Goal: Browse casually: Explore the website without a specific task or goal

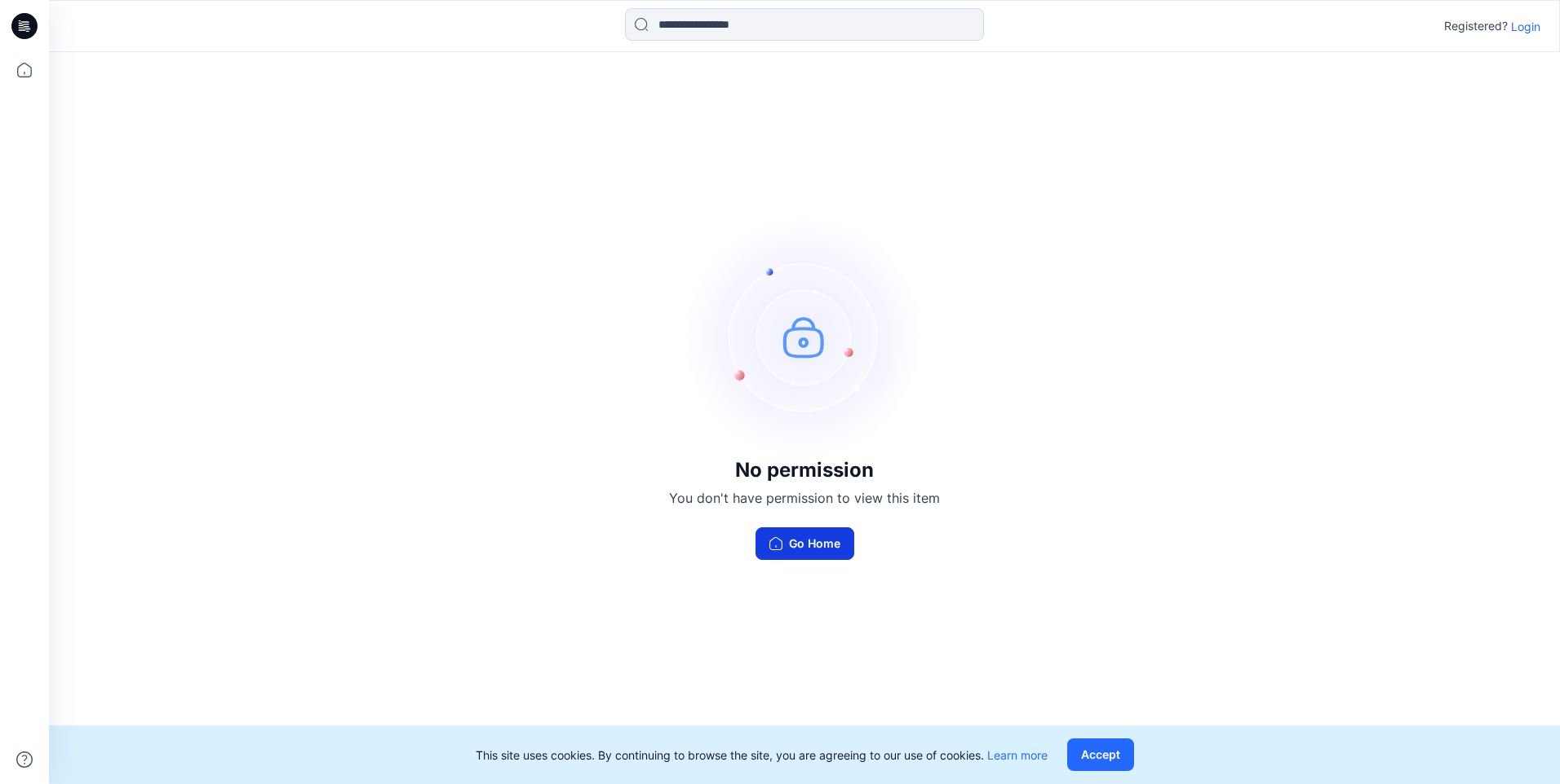
drag, startPoint x: 0, startPoint y: 0, endPoint x: 820, endPoint y: 541, distance: 982.4
click at [820, 541] on button "Go Home" at bounding box center [804, 544] width 99 height 33
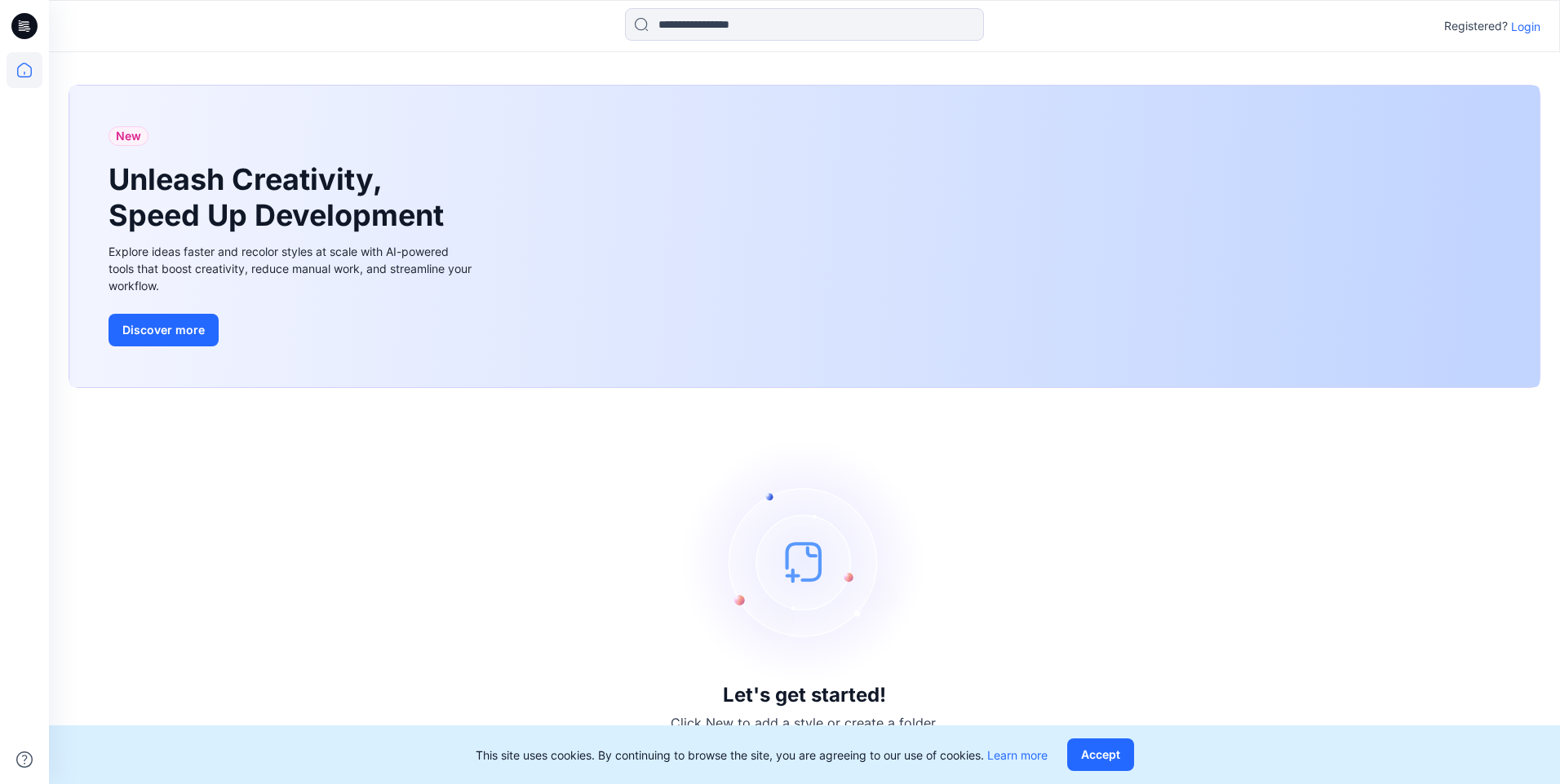
click at [1532, 29] on p "Login" at bounding box center [1525, 26] width 29 height 17
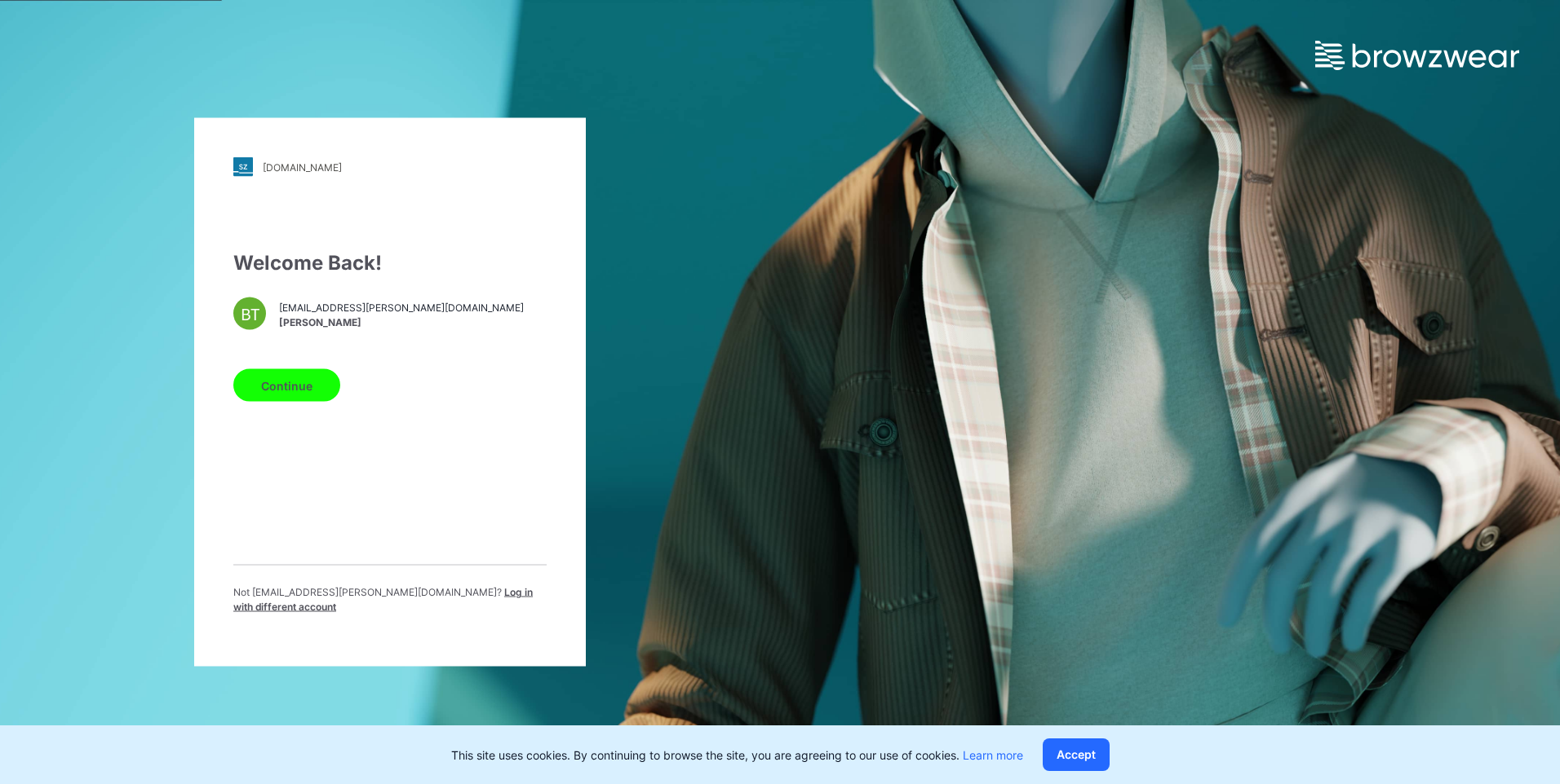
click at [288, 322] on span "[PERSON_NAME]" at bounding box center [401, 322] width 245 height 15
click at [315, 394] on button "Continue" at bounding box center [286, 385] width 107 height 33
click at [284, 391] on button "Continue" at bounding box center [286, 385] width 107 height 33
click at [414, 445] on div "Welcome Back! BT [EMAIL_ADDRESS][PERSON_NAME][DOMAIN_NAME] [PERSON_NAME] Contin…" at bounding box center [390, 438] width 313 height 379
click at [302, 401] on button "Continue" at bounding box center [286, 385] width 107 height 33
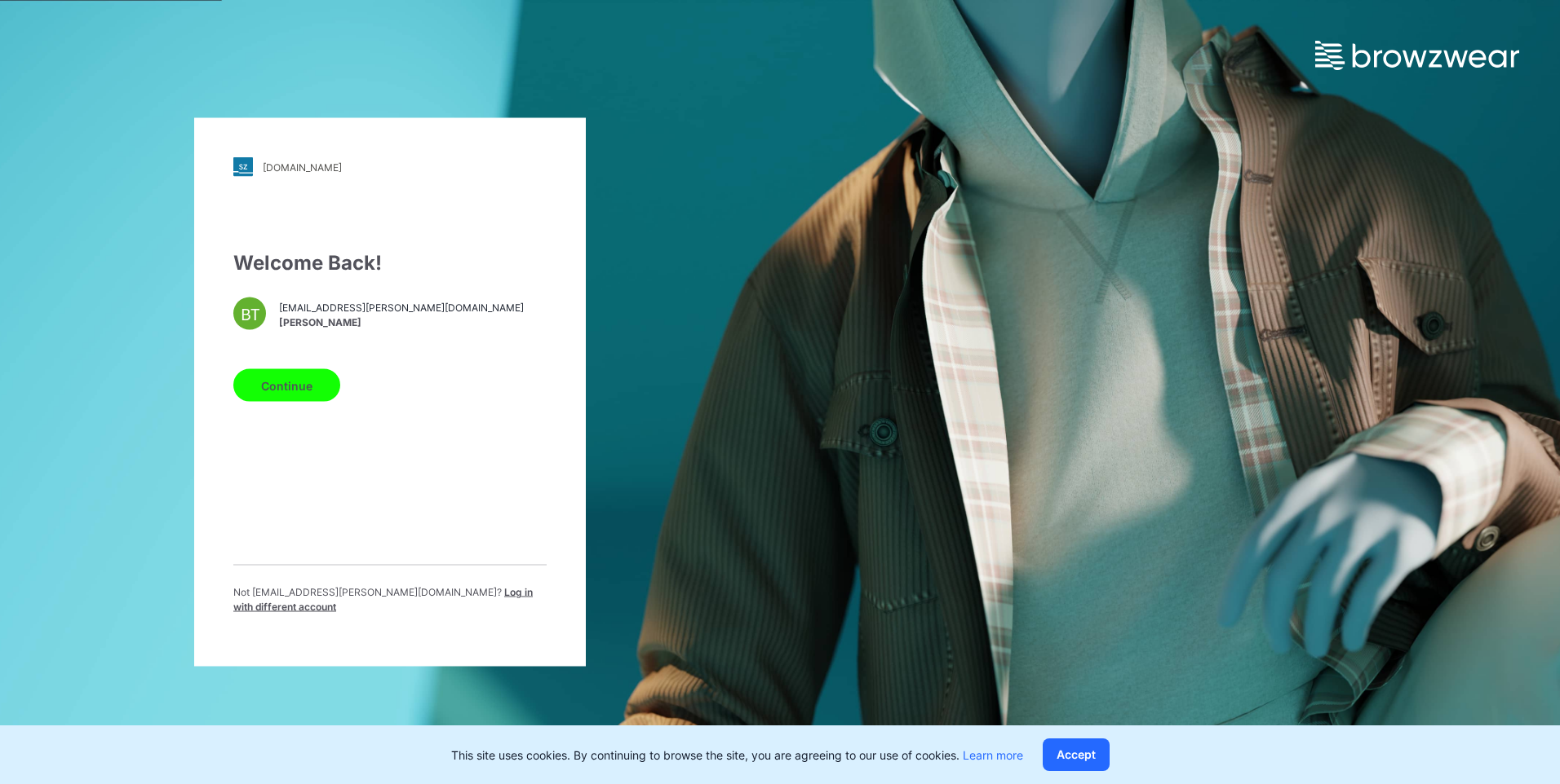
click at [302, 401] on button "Continue" at bounding box center [286, 385] width 107 height 33
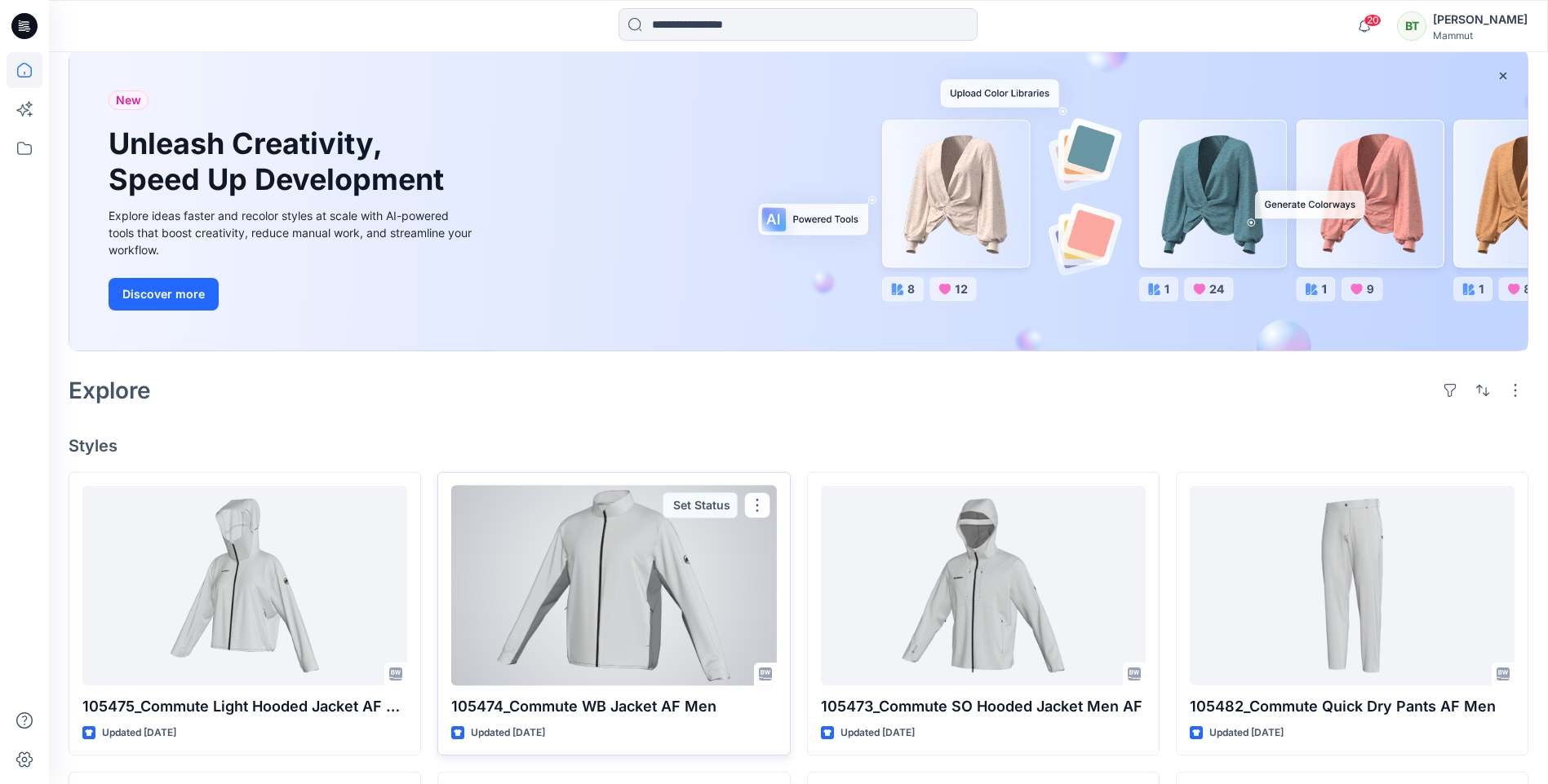
scroll to position [408, 0]
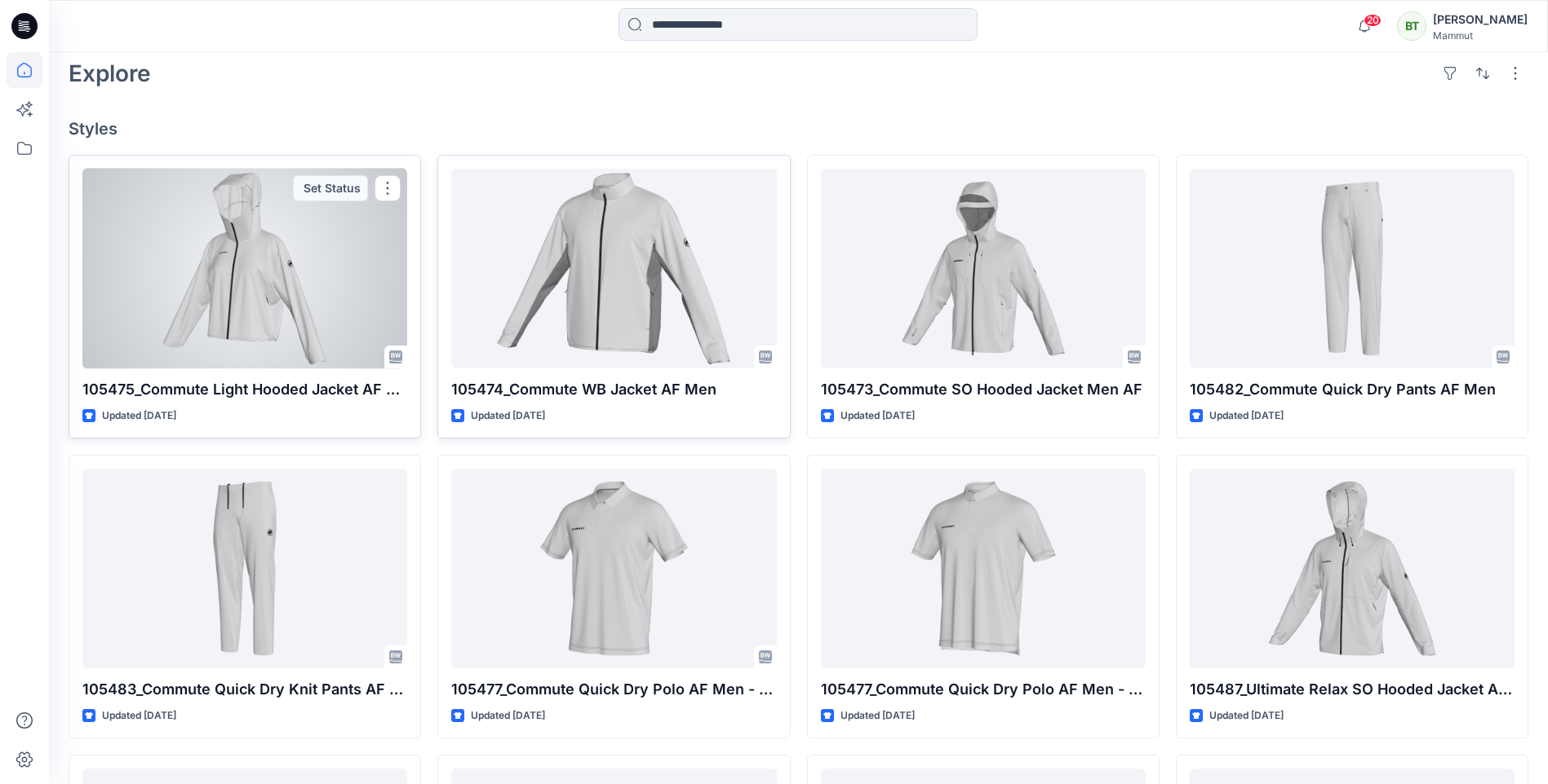
click at [293, 310] on div at bounding box center [245, 268] width 324 height 199
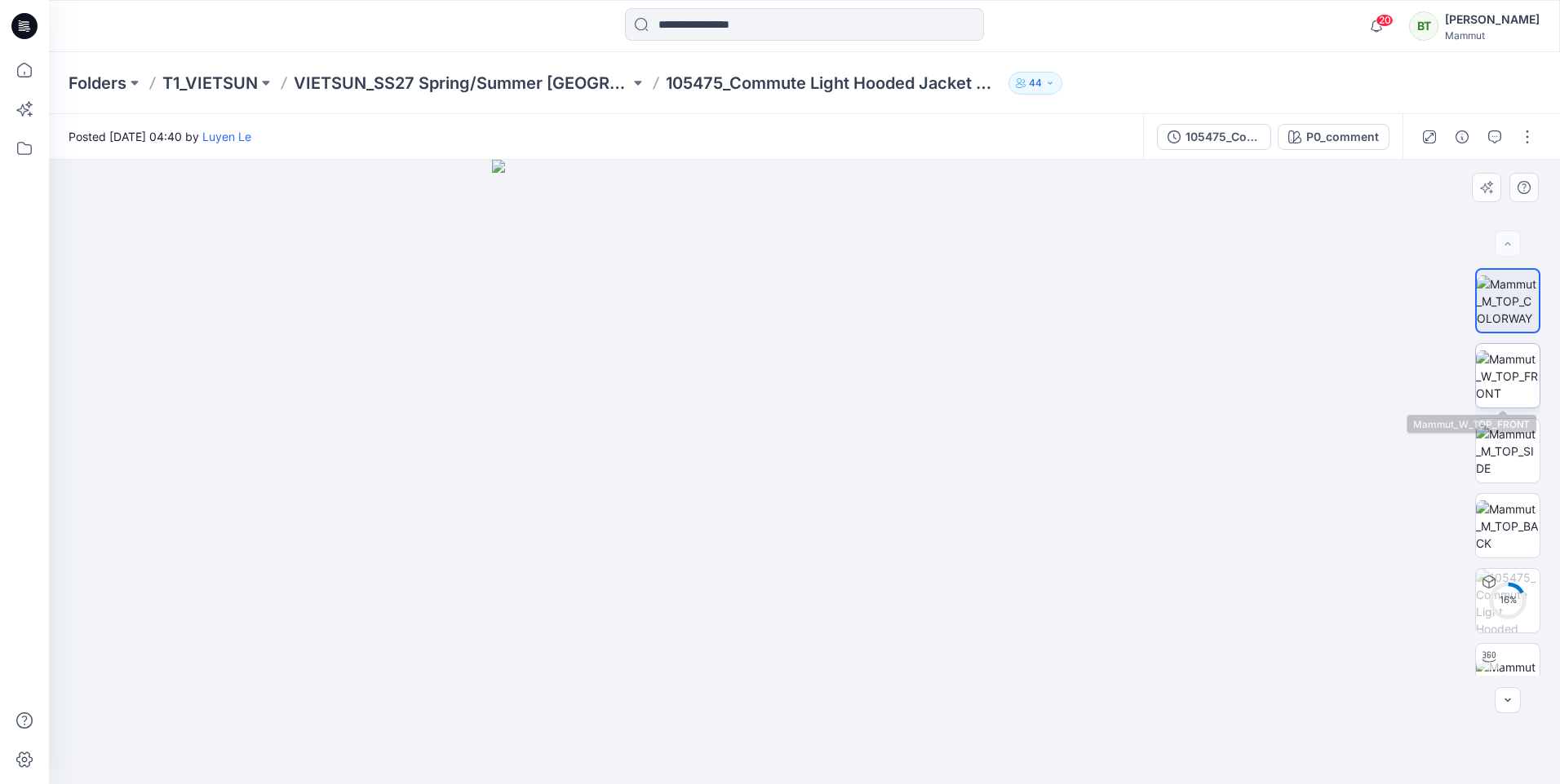
click at [1500, 385] on img at bounding box center [1508, 377] width 64 height 52
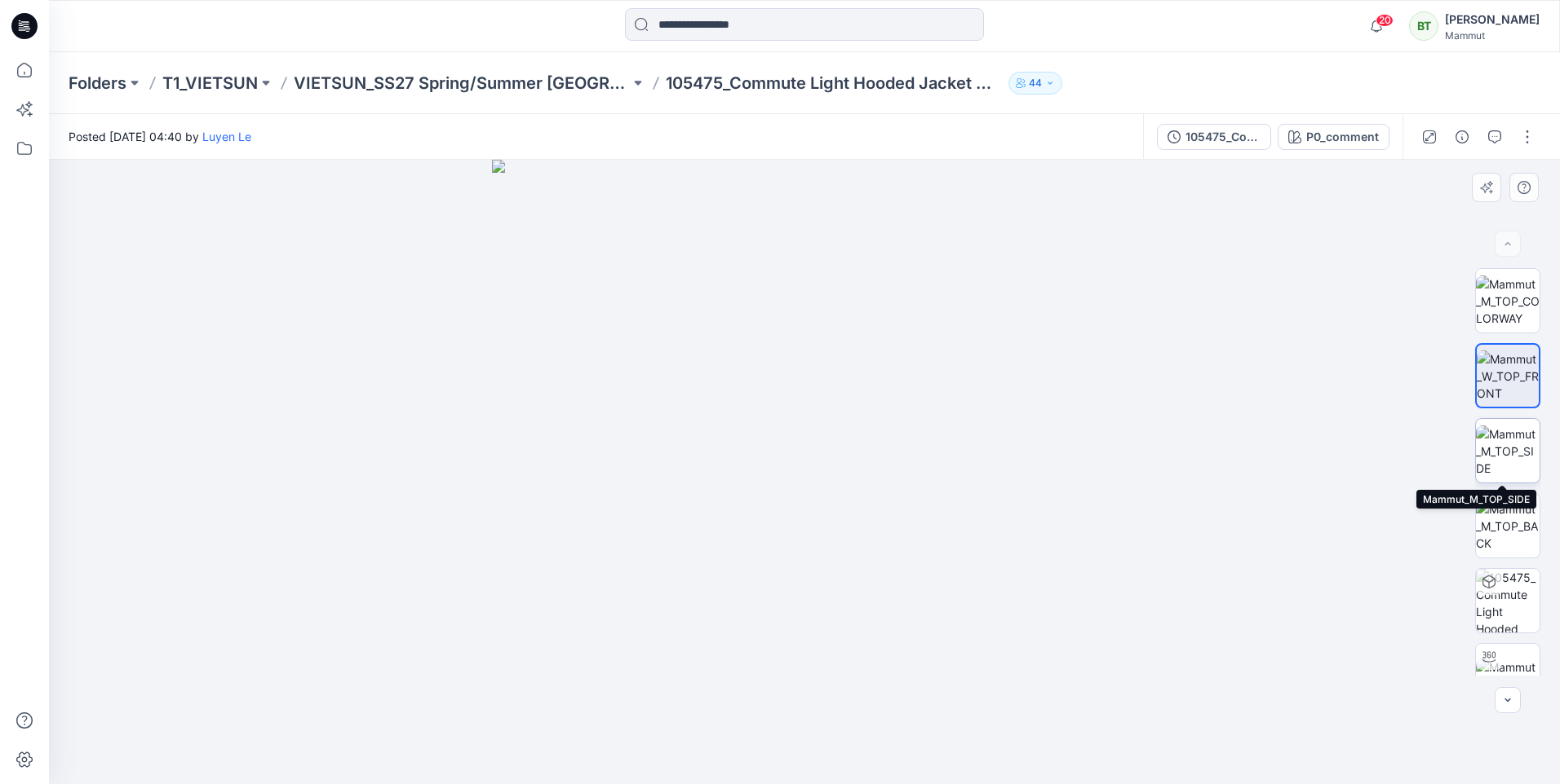
click at [1490, 448] on img at bounding box center [1508, 452] width 64 height 52
click at [1496, 503] on img at bounding box center [1508, 527] width 64 height 52
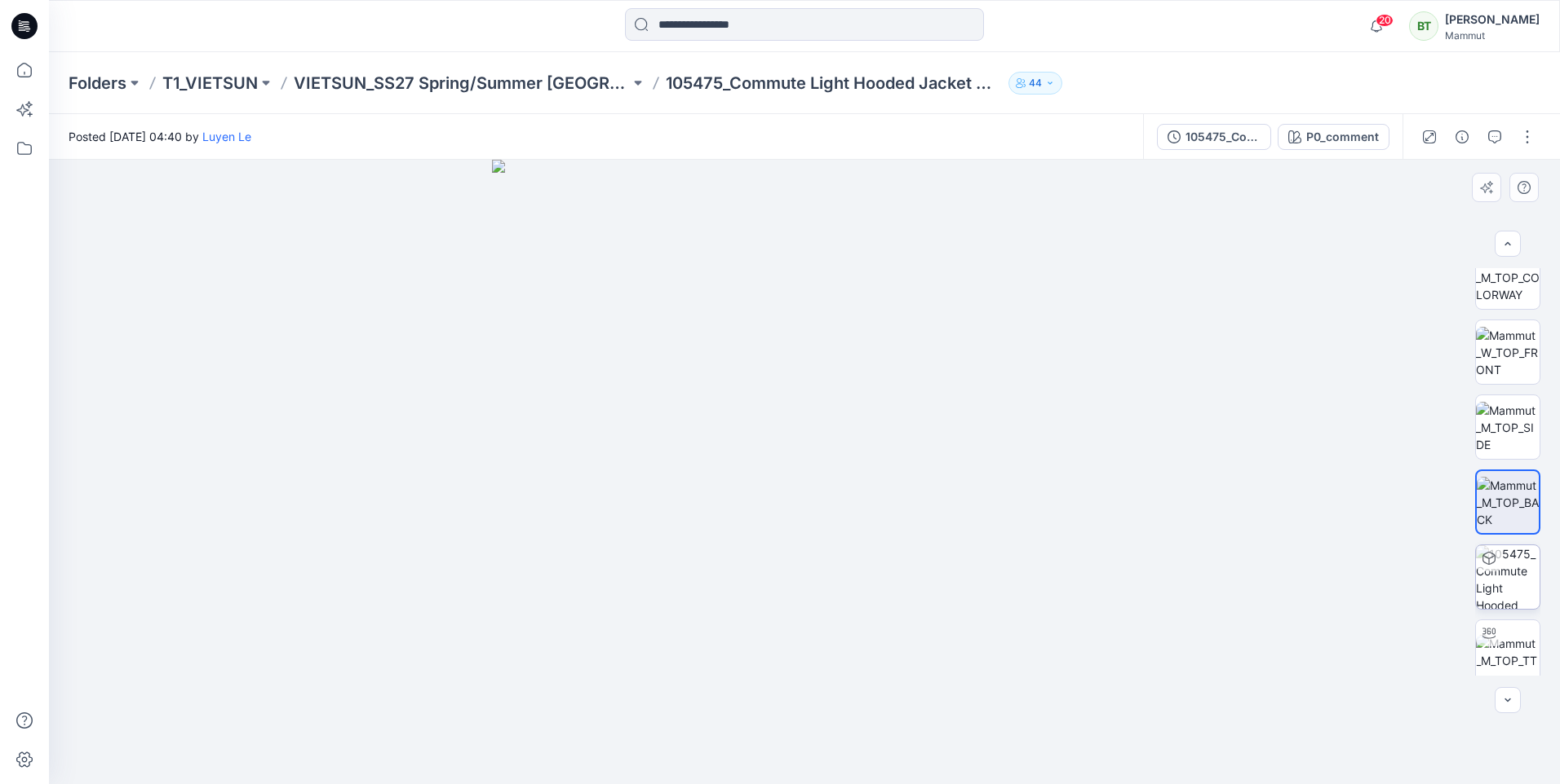
scroll to position [33, 0]
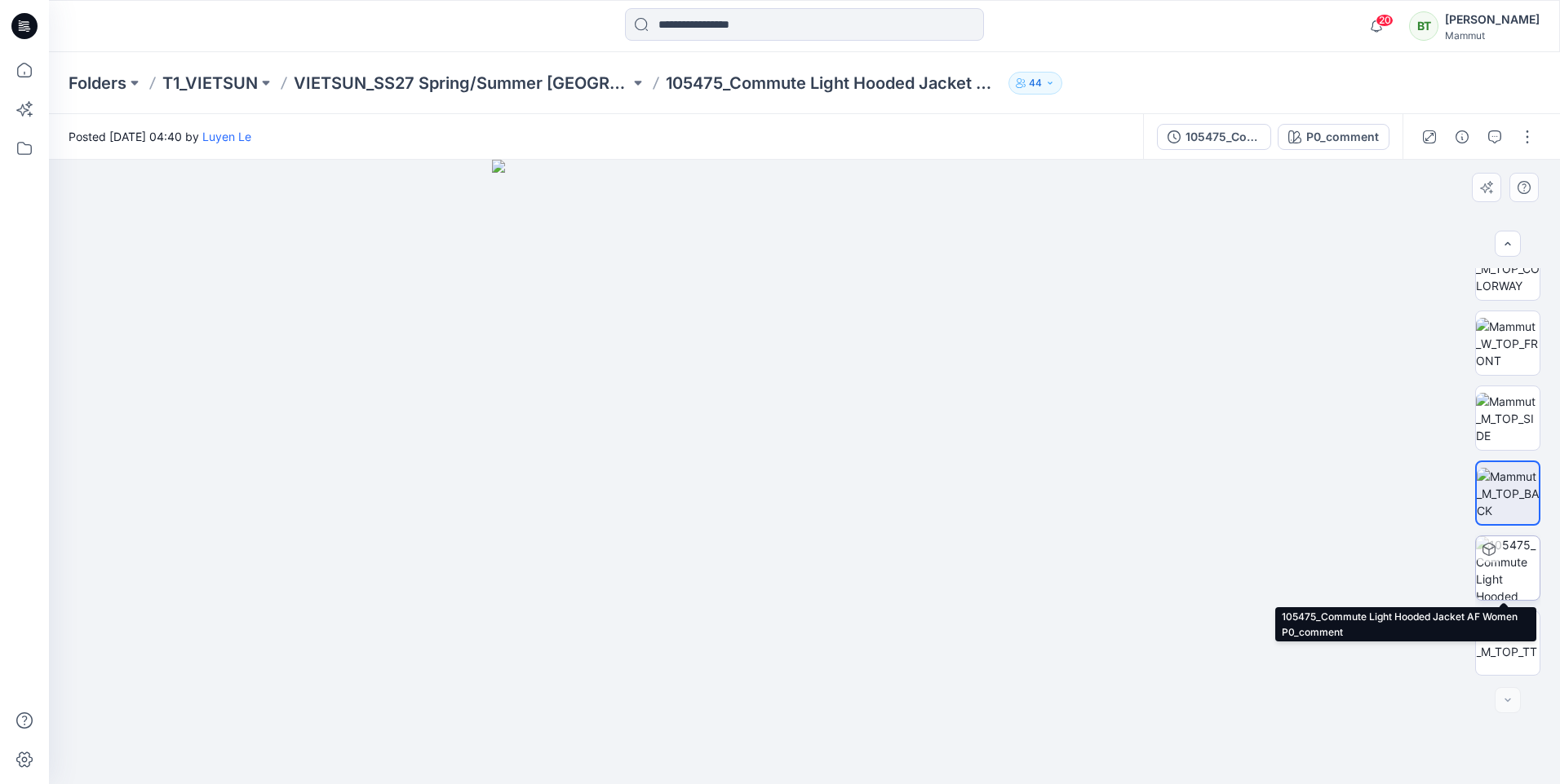
click at [1496, 562] on img at bounding box center [1508, 569] width 64 height 64
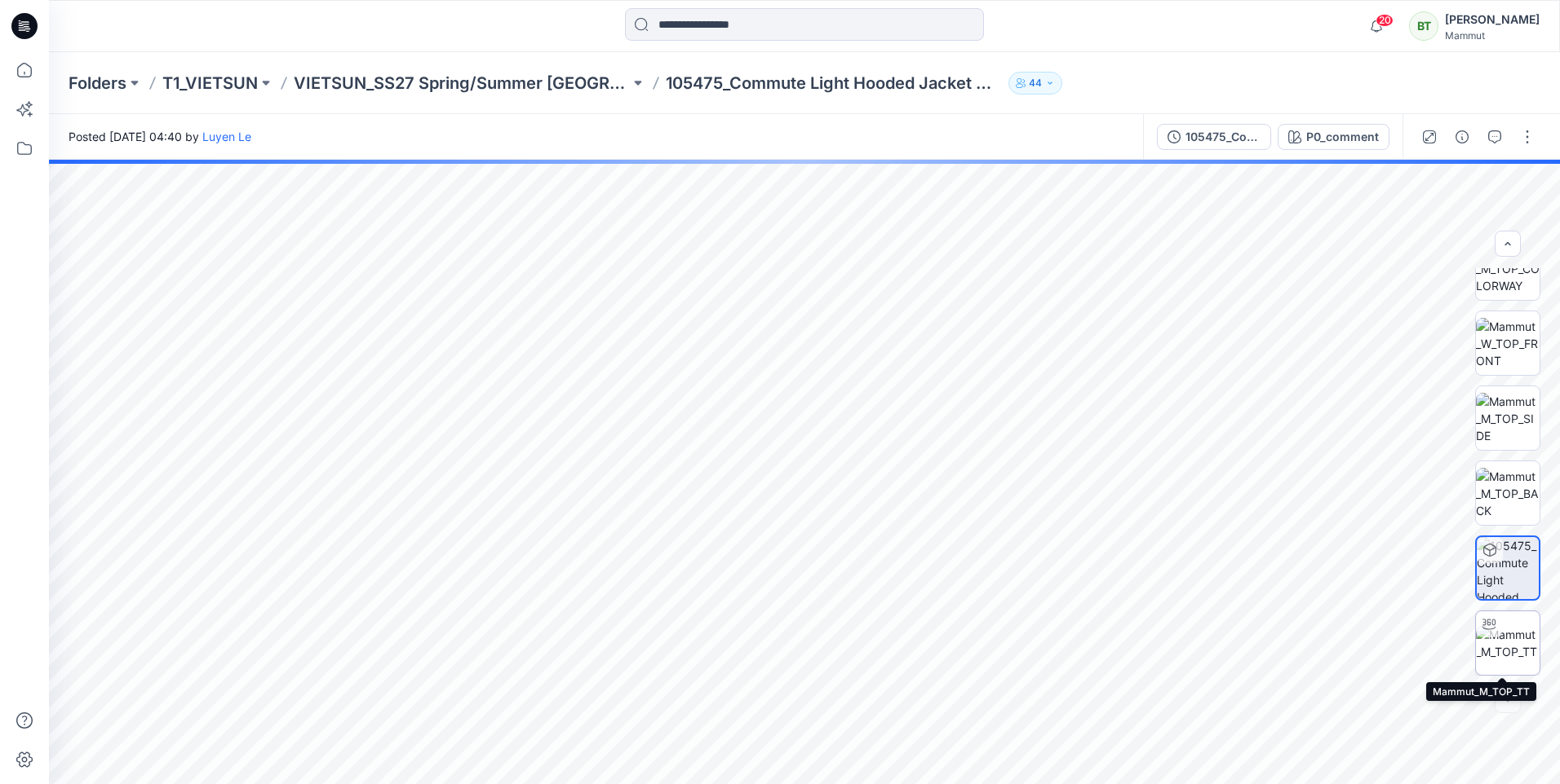
click at [1518, 643] on img at bounding box center [1508, 643] width 64 height 34
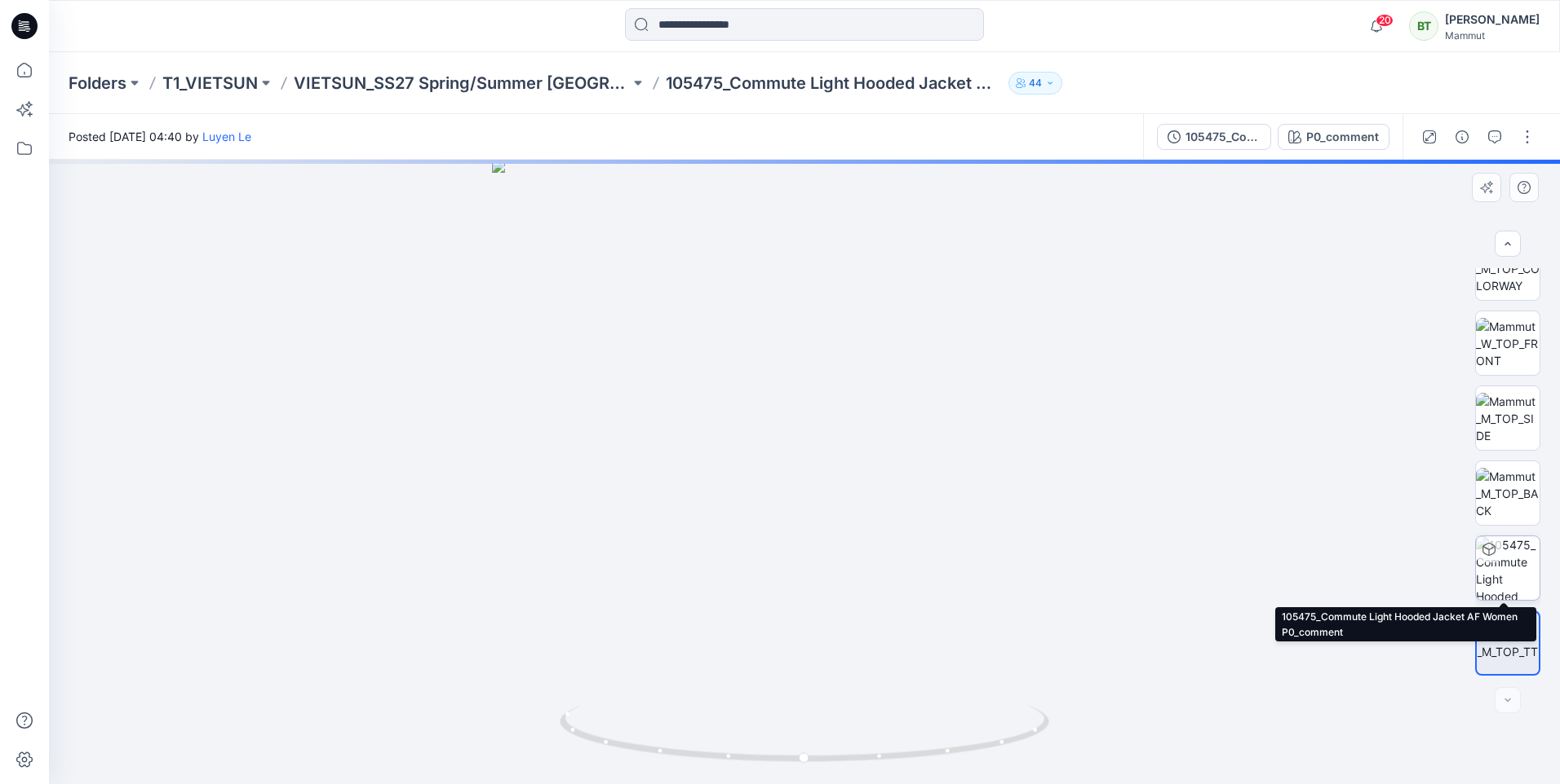
click at [1511, 575] on img at bounding box center [1508, 569] width 64 height 64
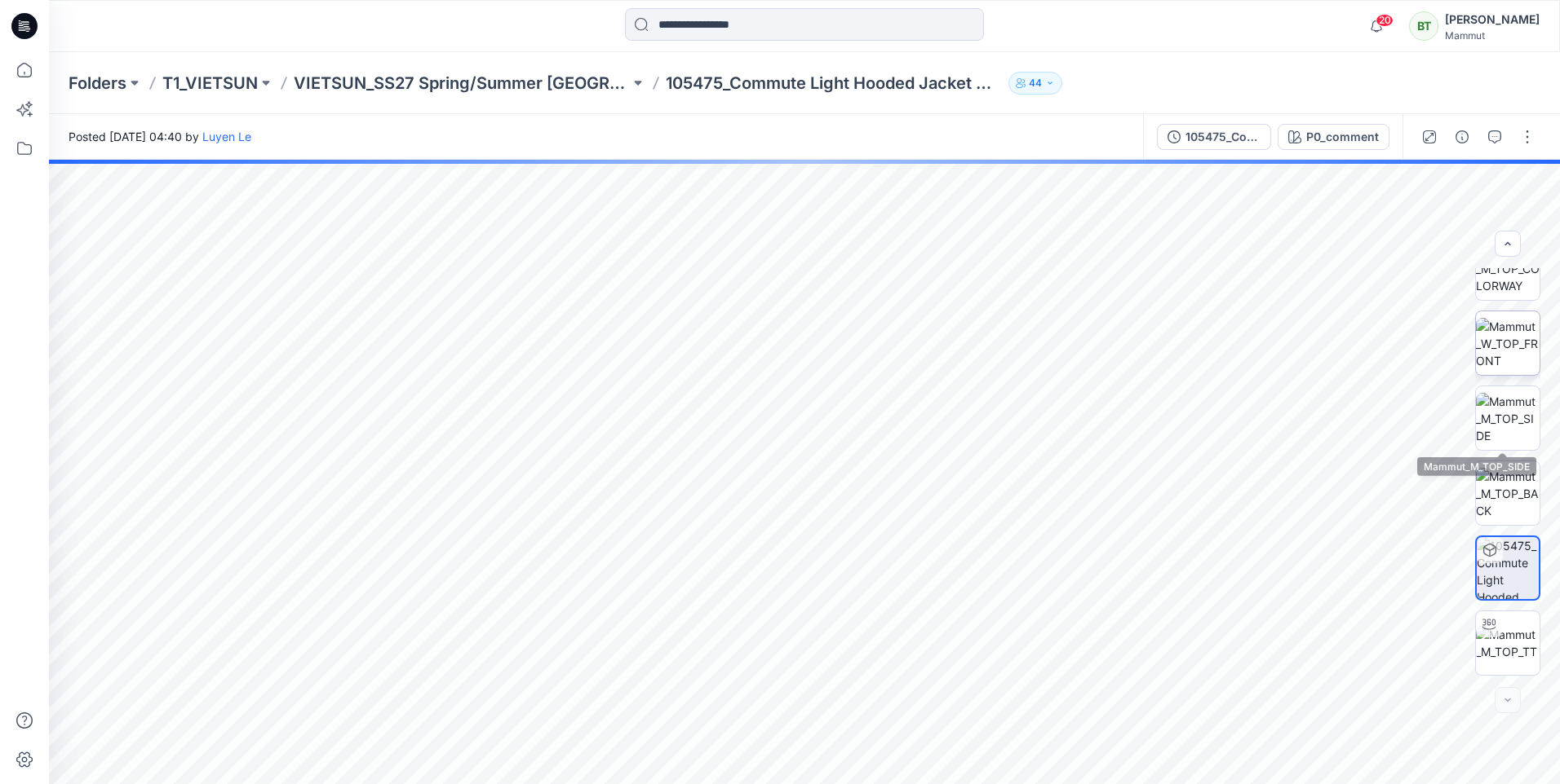
click at [1509, 355] on img at bounding box center [1508, 344] width 64 height 52
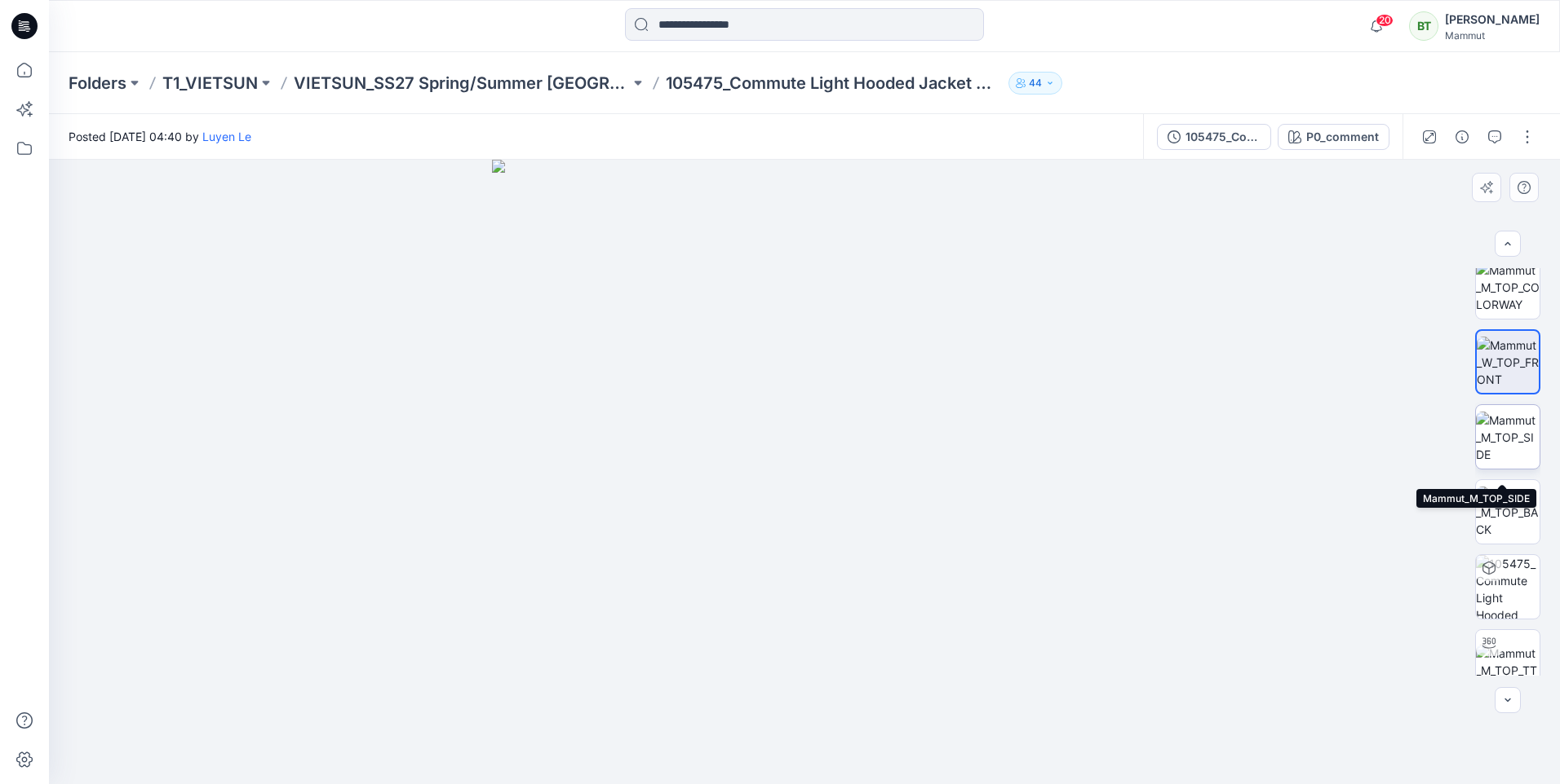
scroll to position [0, 0]
click at [1509, 446] on img at bounding box center [1508, 452] width 64 height 52
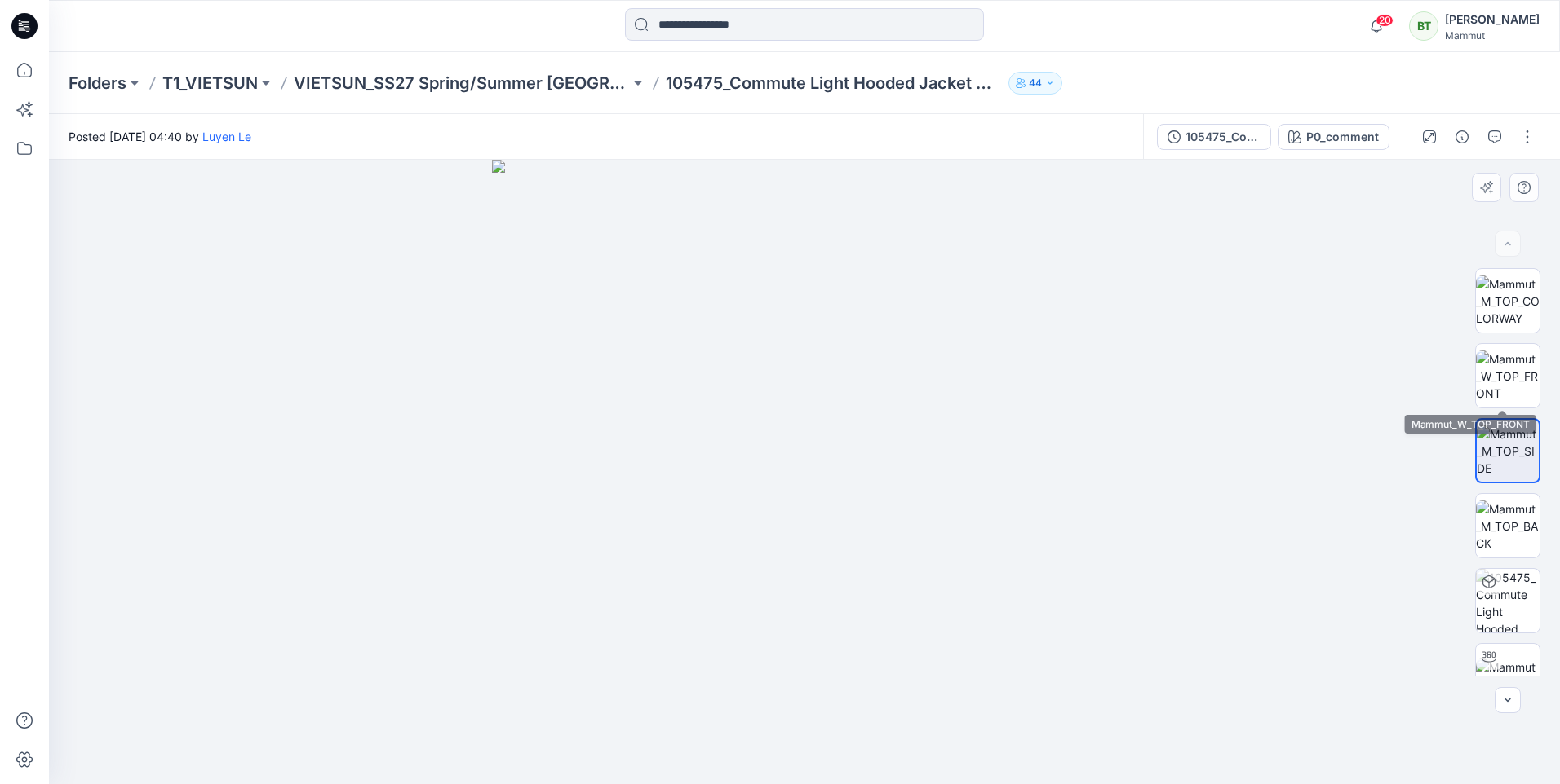
click at [1514, 340] on div at bounding box center [1507, 472] width 65 height 408
click at [1513, 370] on img at bounding box center [1508, 377] width 64 height 52
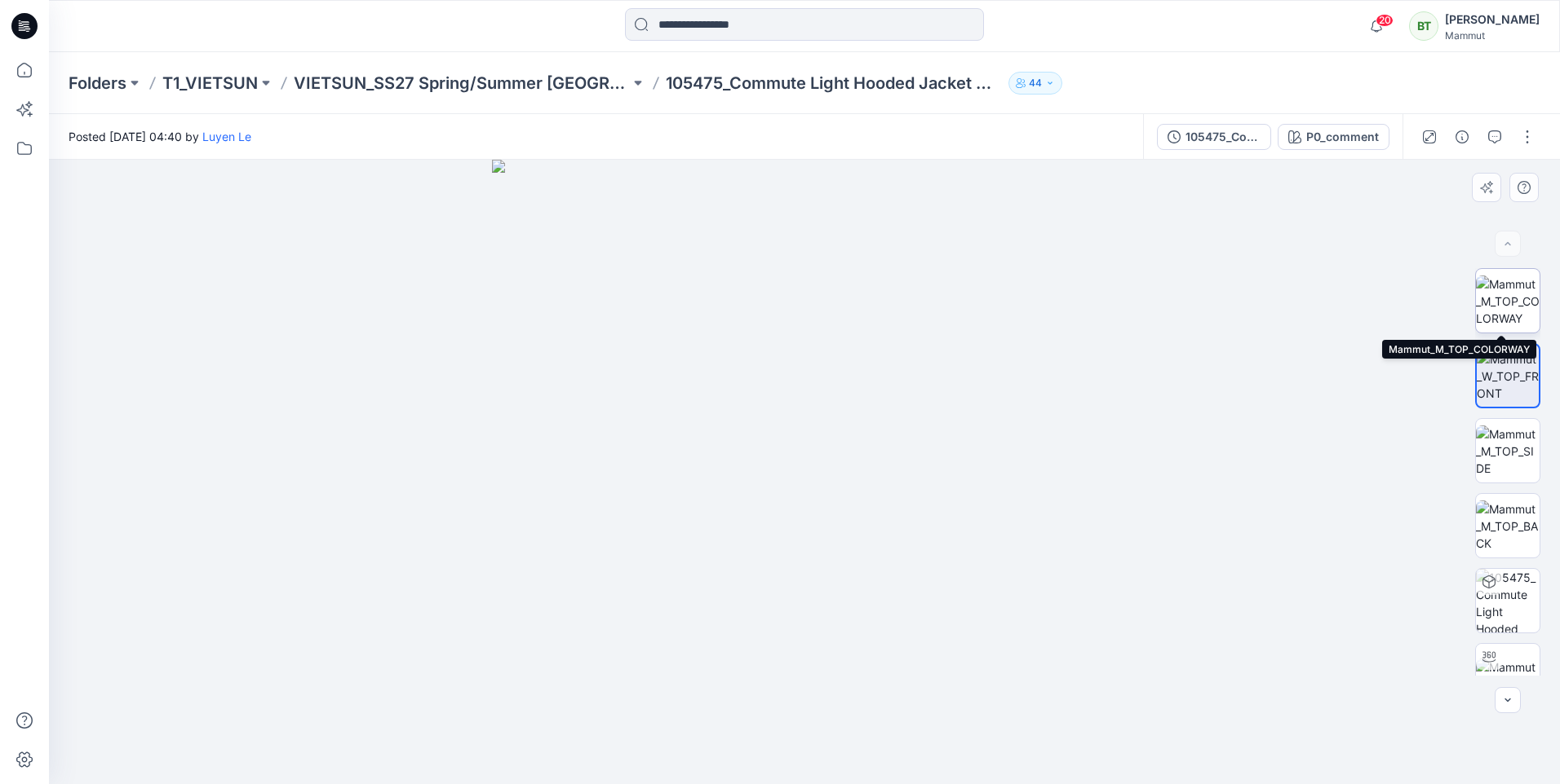
click at [1516, 297] on img at bounding box center [1508, 301] width 64 height 52
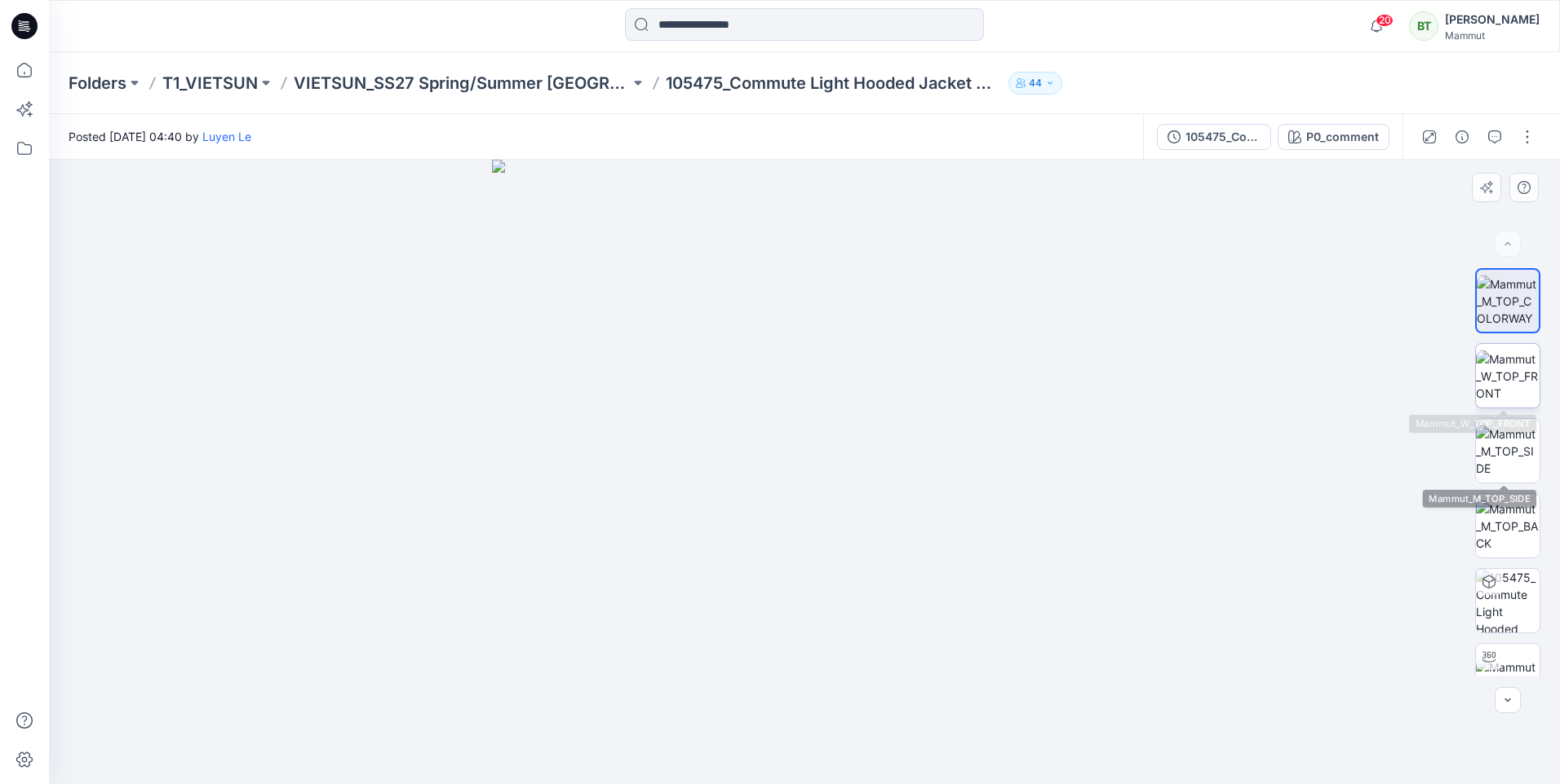
click at [1509, 377] on img at bounding box center [1508, 377] width 64 height 52
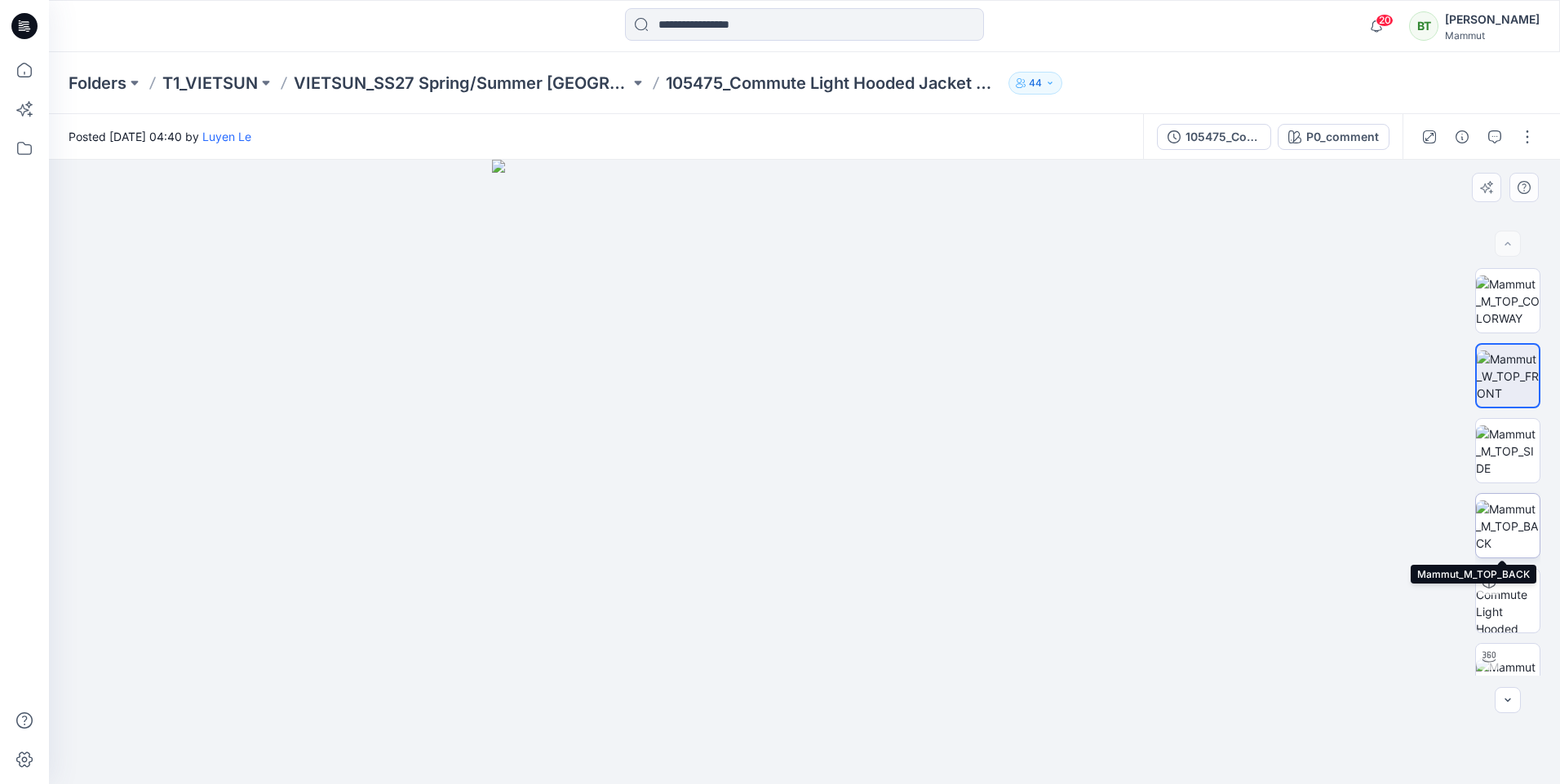
click at [1509, 543] on img at bounding box center [1508, 527] width 64 height 52
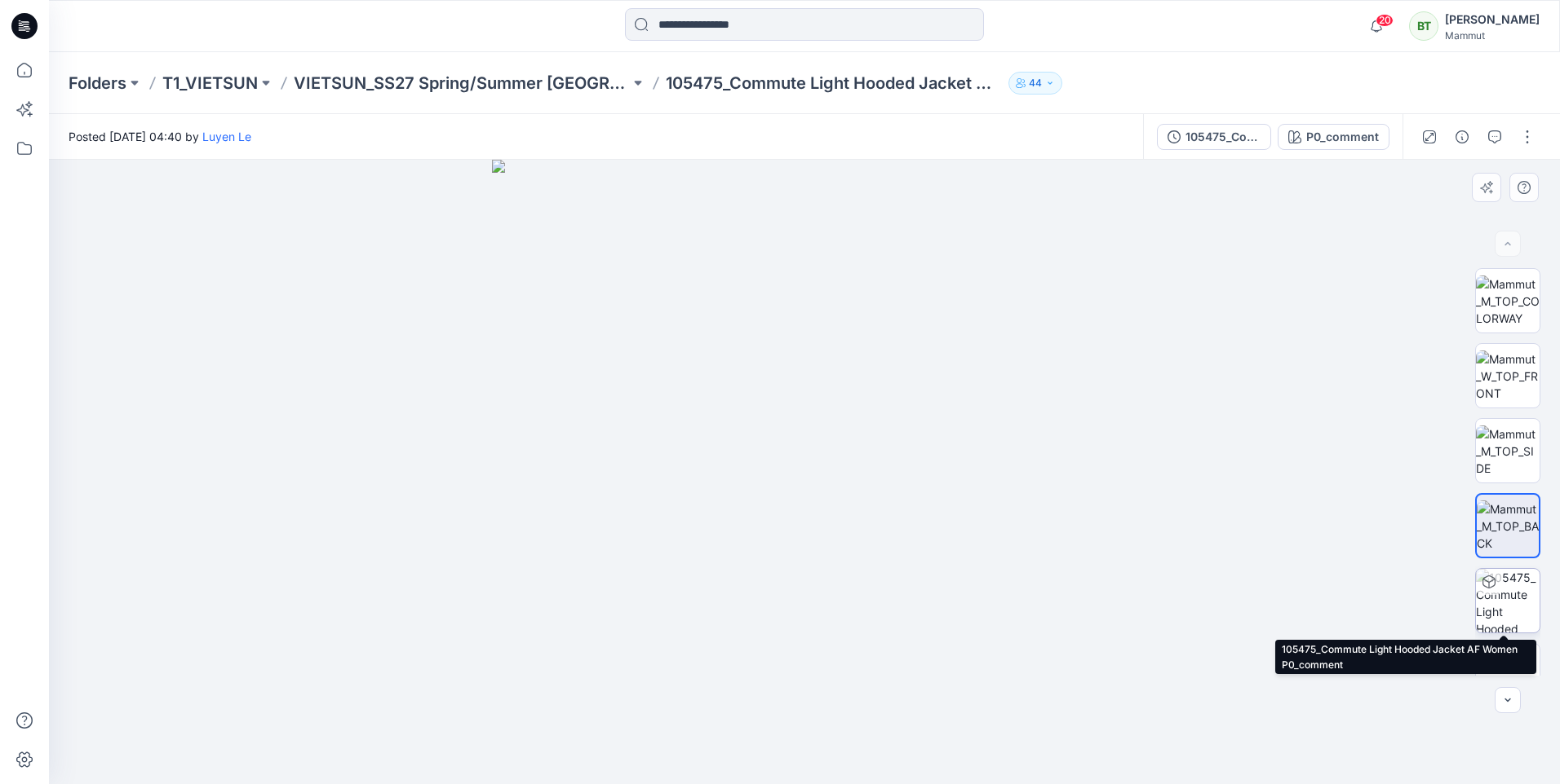
click at [1513, 616] on img at bounding box center [1508, 601] width 64 height 64
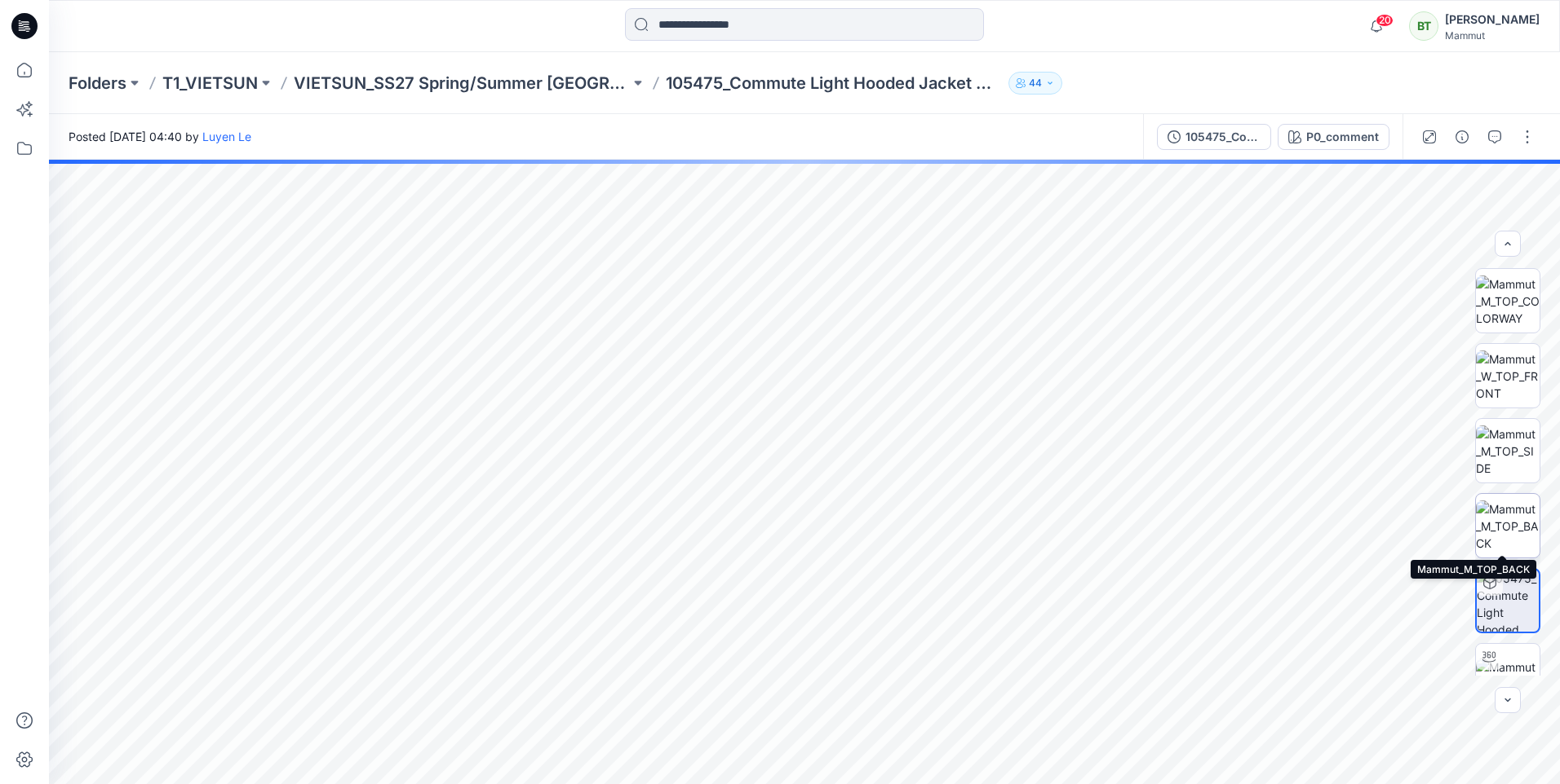
scroll to position [33, 0]
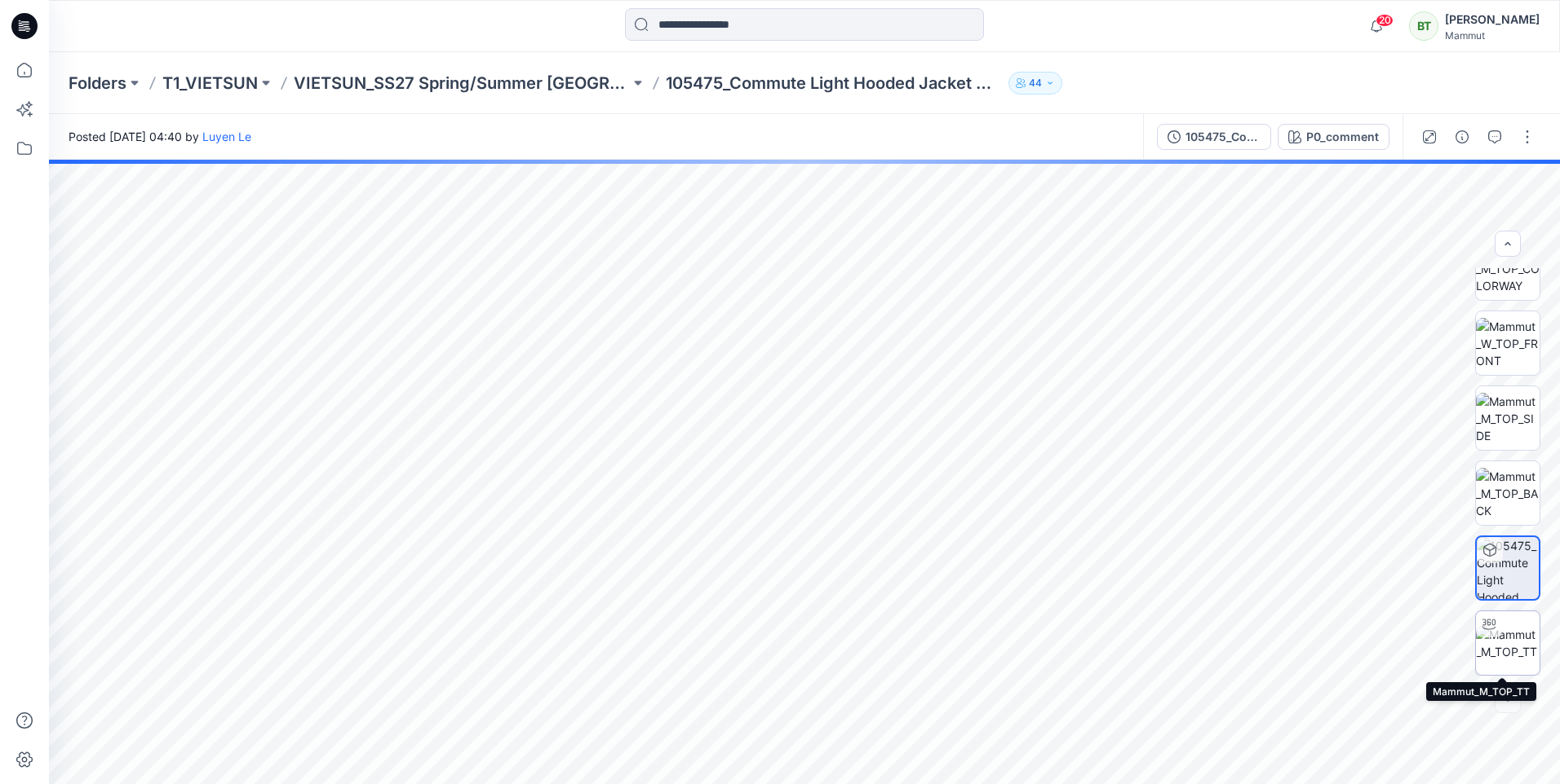
click at [1501, 631] on img at bounding box center [1508, 643] width 64 height 34
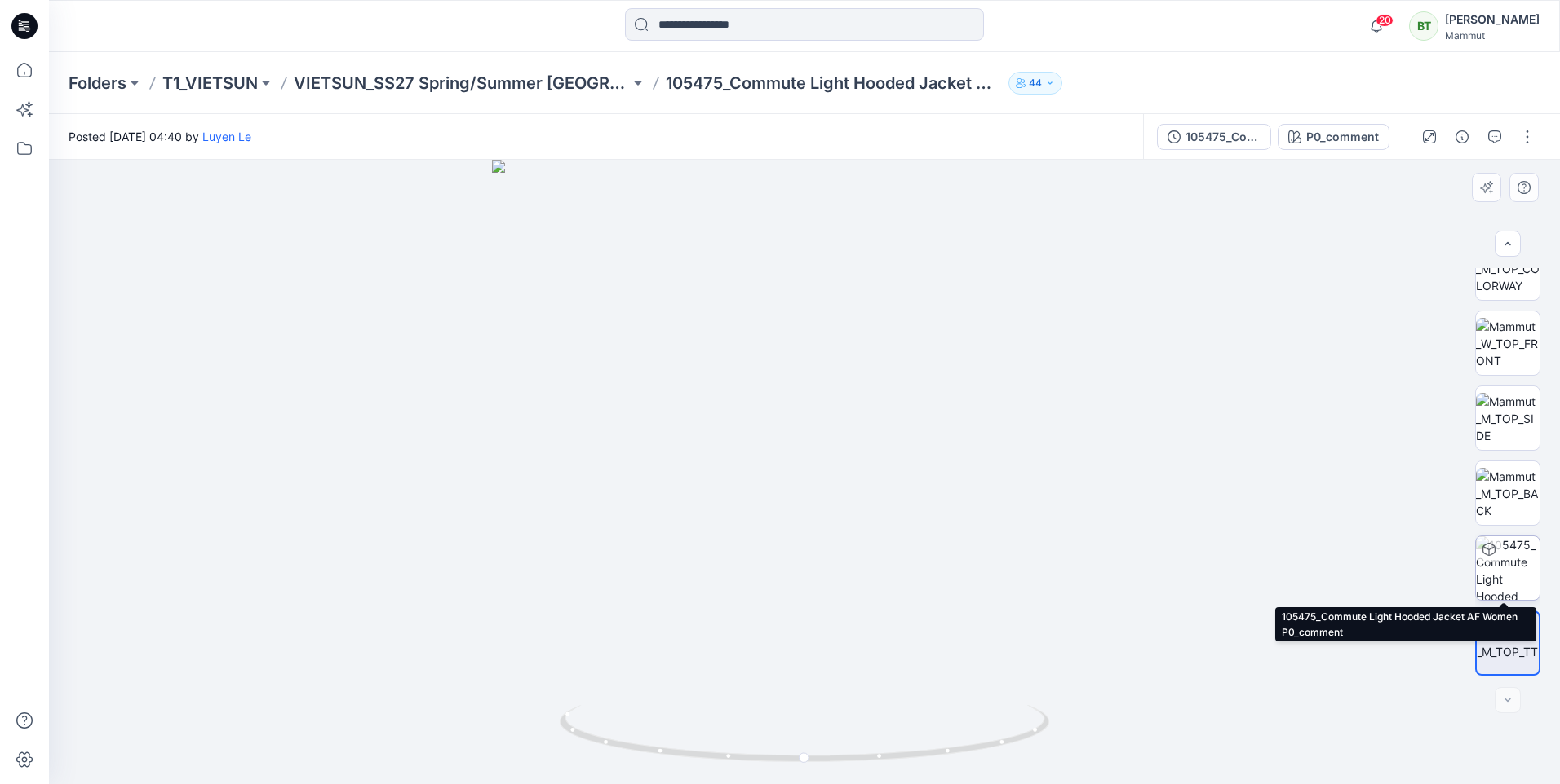
click at [1513, 549] on img at bounding box center [1508, 569] width 64 height 64
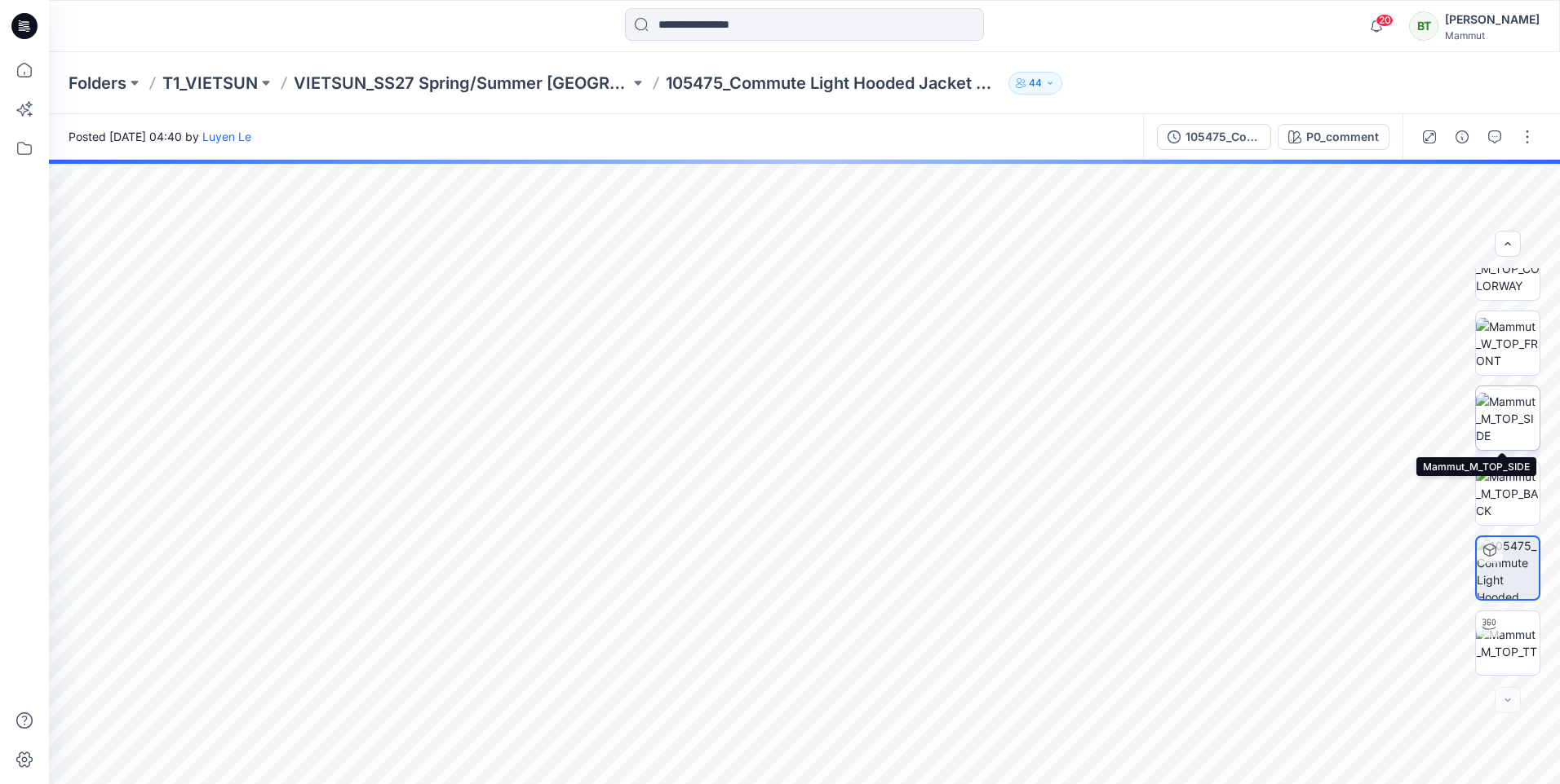
click at [1517, 418] on img at bounding box center [1508, 419] width 64 height 52
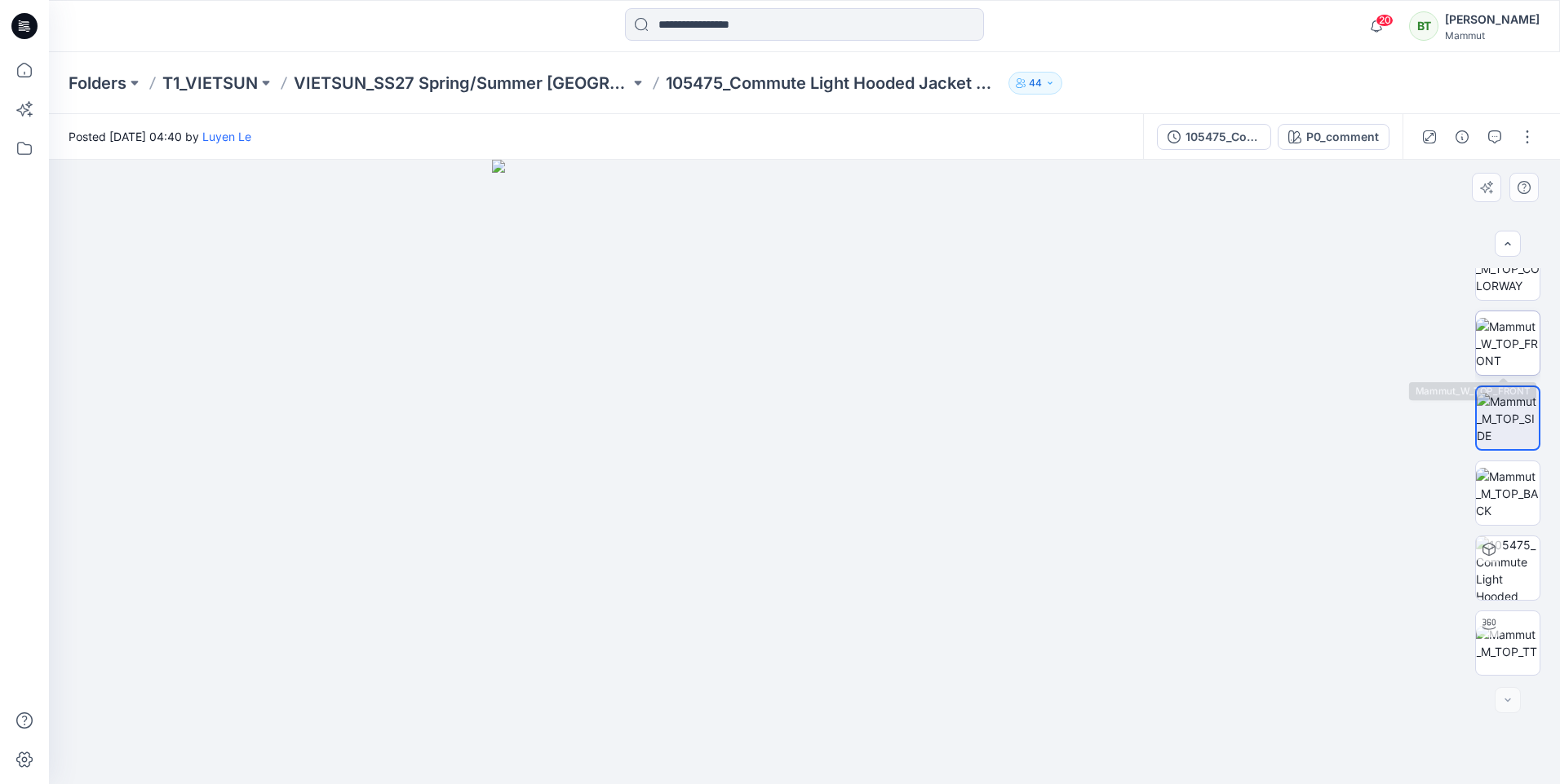
click at [1505, 351] on img at bounding box center [1508, 344] width 64 height 52
